Goal: Check status: Check status

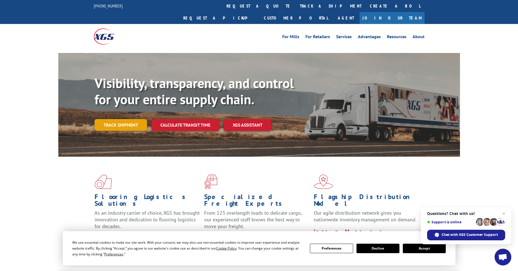
click at [131, 119] on link "Track shipment" at bounding box center [120, 125] width 52 height 12
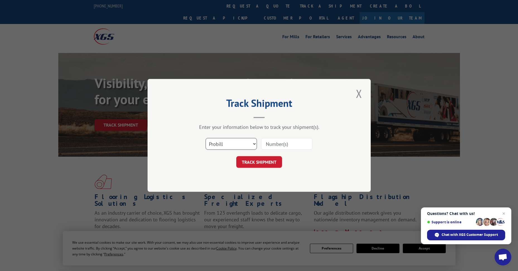
click at [218, 142] on select "Select category... Probill BOL PO" at bounding box center [230, 144] width 51 height 12
select select "po"
click at [205, 138] on select "Select category... Probill BOL PO" at bounding box center [230, 144] width 51 height 12
click at [270, 141] on input at bounding box center [286, 144] width 51 height 12
type input "60529874"
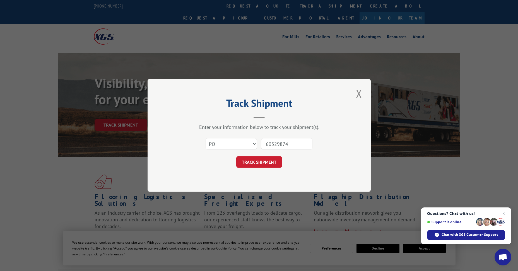
click at [236, 156] on button "TRACK SHIPMENT" at bounding box center [259, 162] width 46 height 12
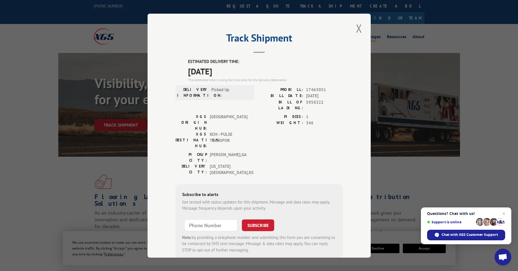
click at [357, 26] on button "Close modal" at bounding box center [358, 28] width 9 height 15
